Goal: Browse casually: Explore the website without a specific task or goal

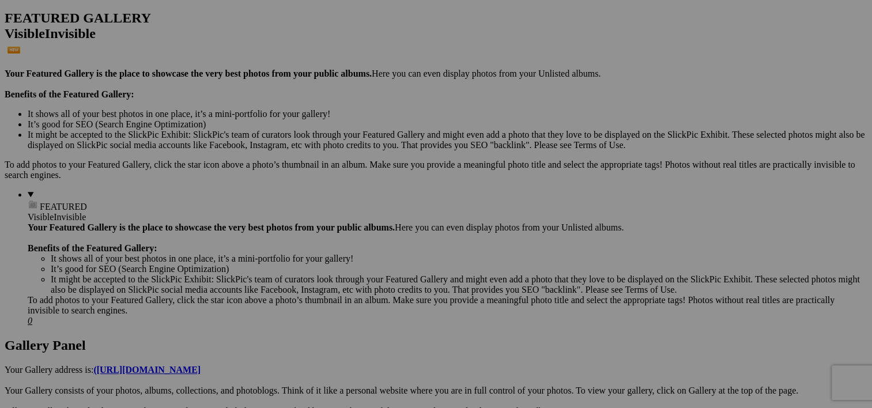
scroll to position [300, 0]
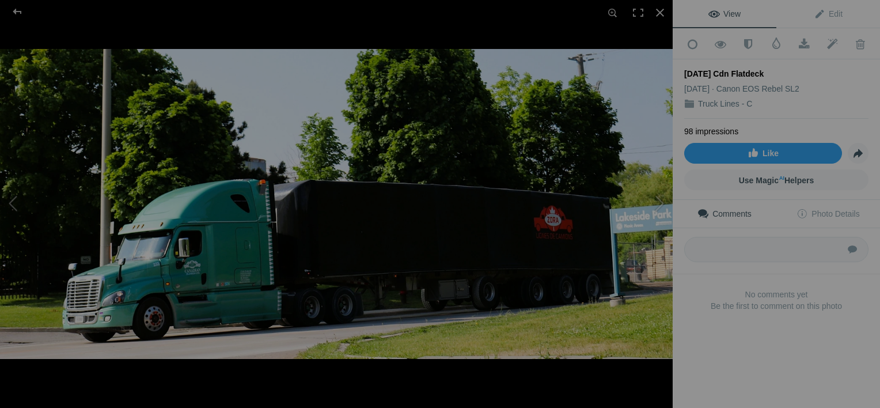
click at [496, 238] on img at bounding box center [336, 204] width 673 height 310
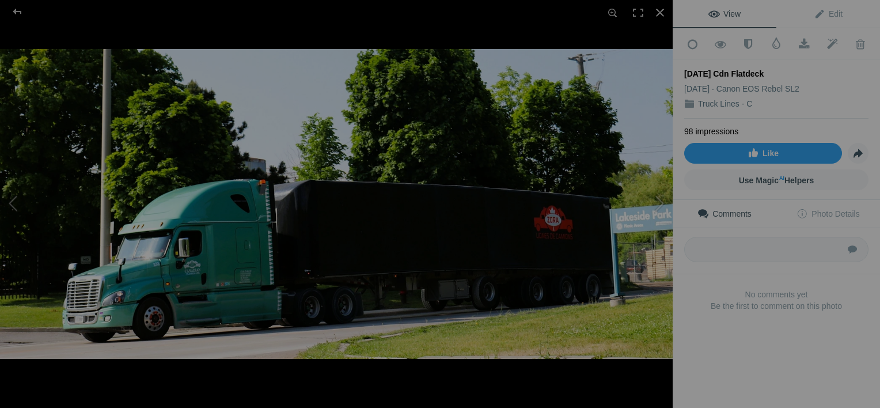
click at [234, 241] on img at bounding box center [336, 204] width 673 height 310
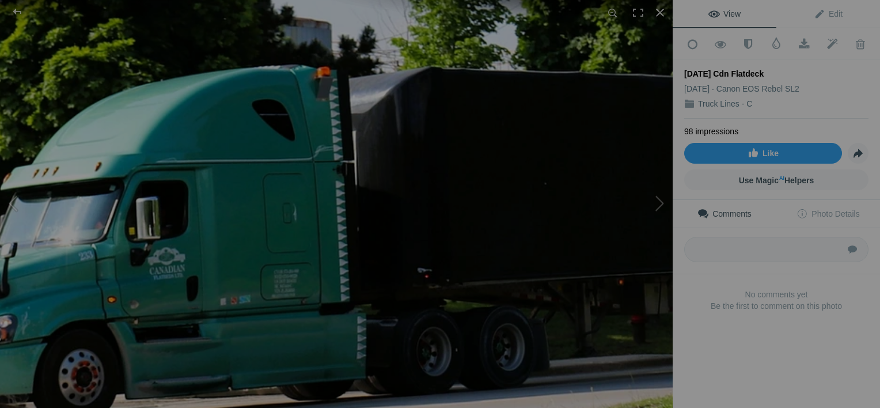
click at [240, 13] on div "[DATE] Cdn Flatdeck" at bounding box center [336, 204] width 673 height 408
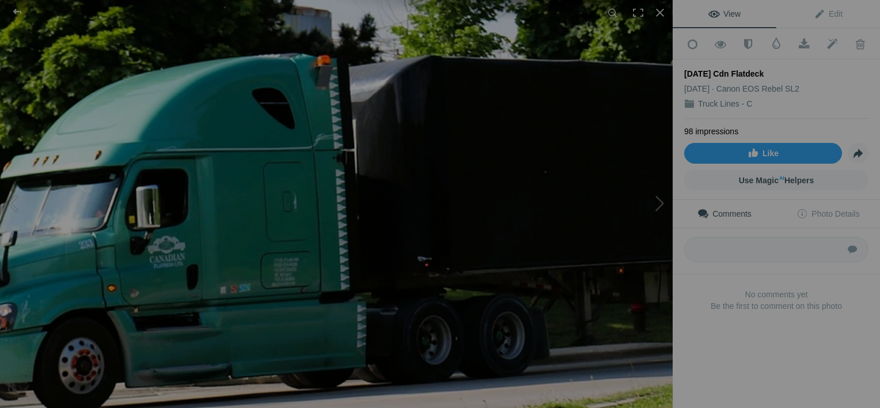
click at [248, 210] on img at bounding box center [489, 109] width 1504 height 693
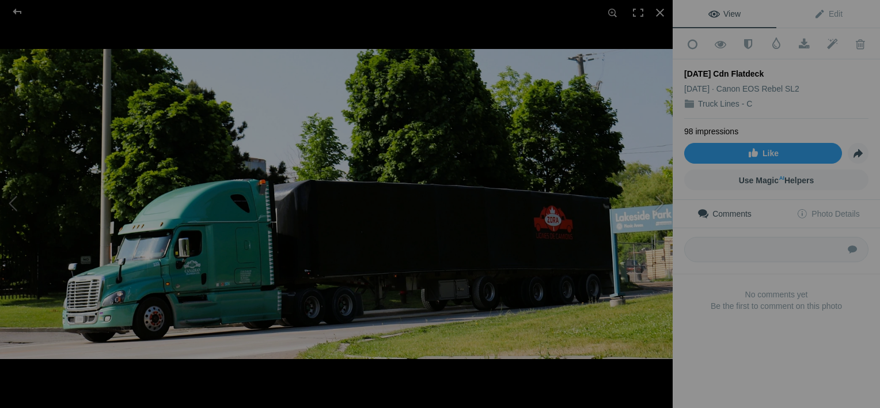
click at [228, 241] on img at bounding box center [336, 204] width 673 height 310
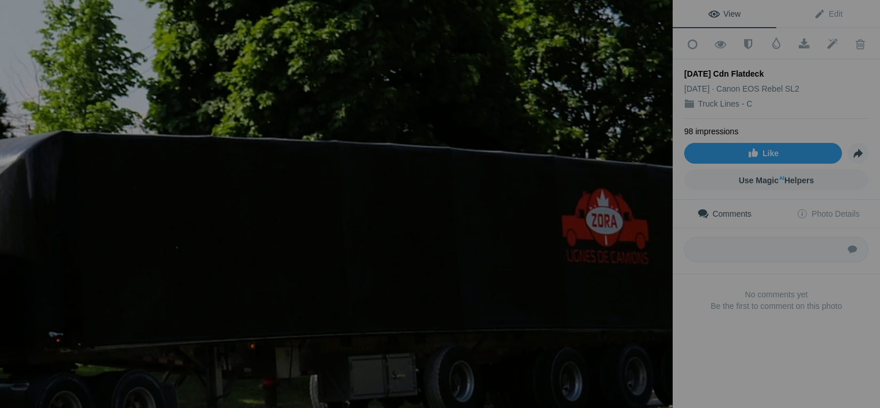
click at [161, 232] on img at bounding box center [120, 185] width 1504 height 693
click at [659, 11] on div at bounding box center [660, 12] width 25 height 25
